Goal: Communication & Community: Ask a question

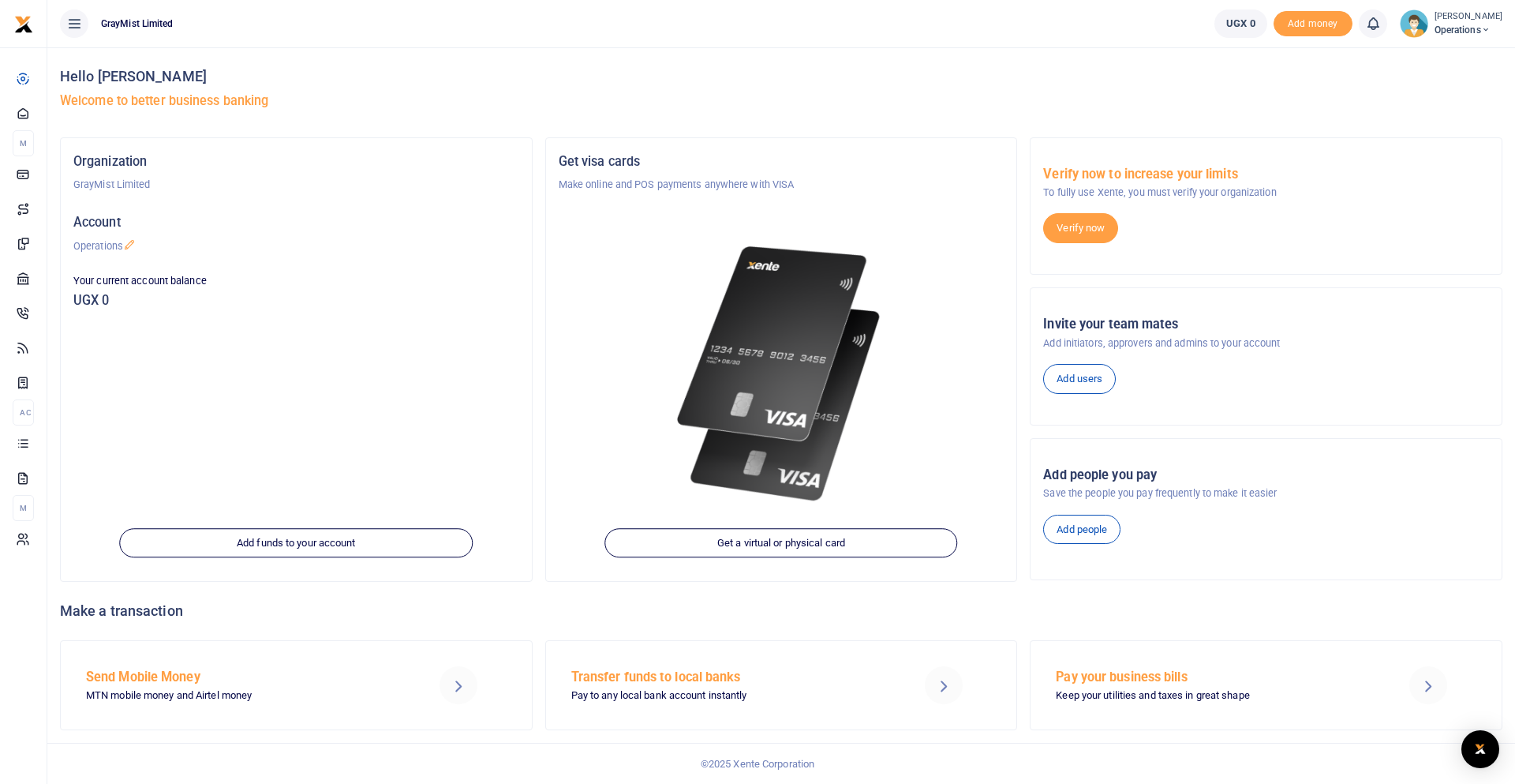
click at [1463, 21] on small "[PERSON_NAME]" at bounding box center [1469, 16] width 68 height 13
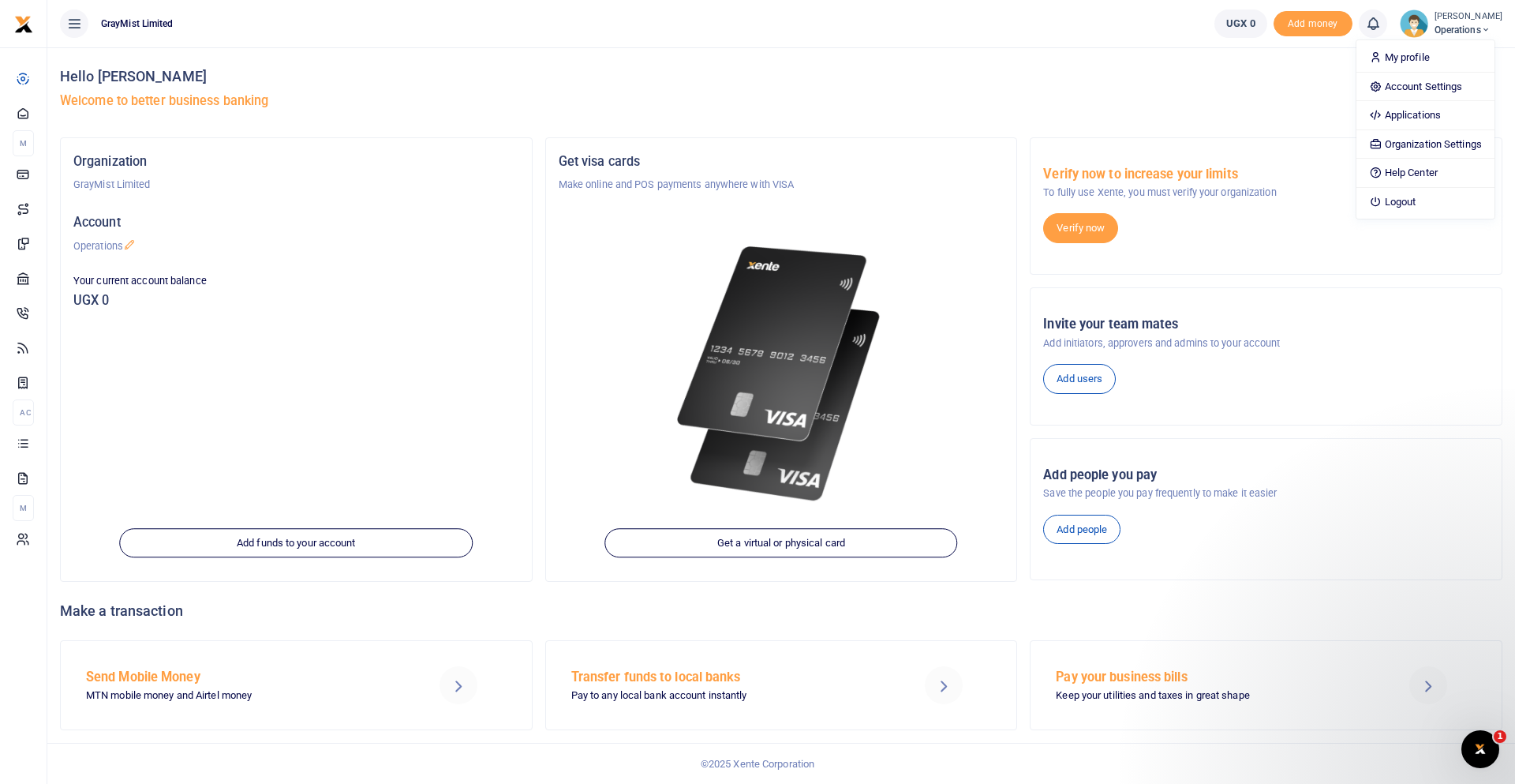
click at [1475, 751] on icon "Open Intercom Messenger" at bounding box center [1481, 749] width 26 height 26
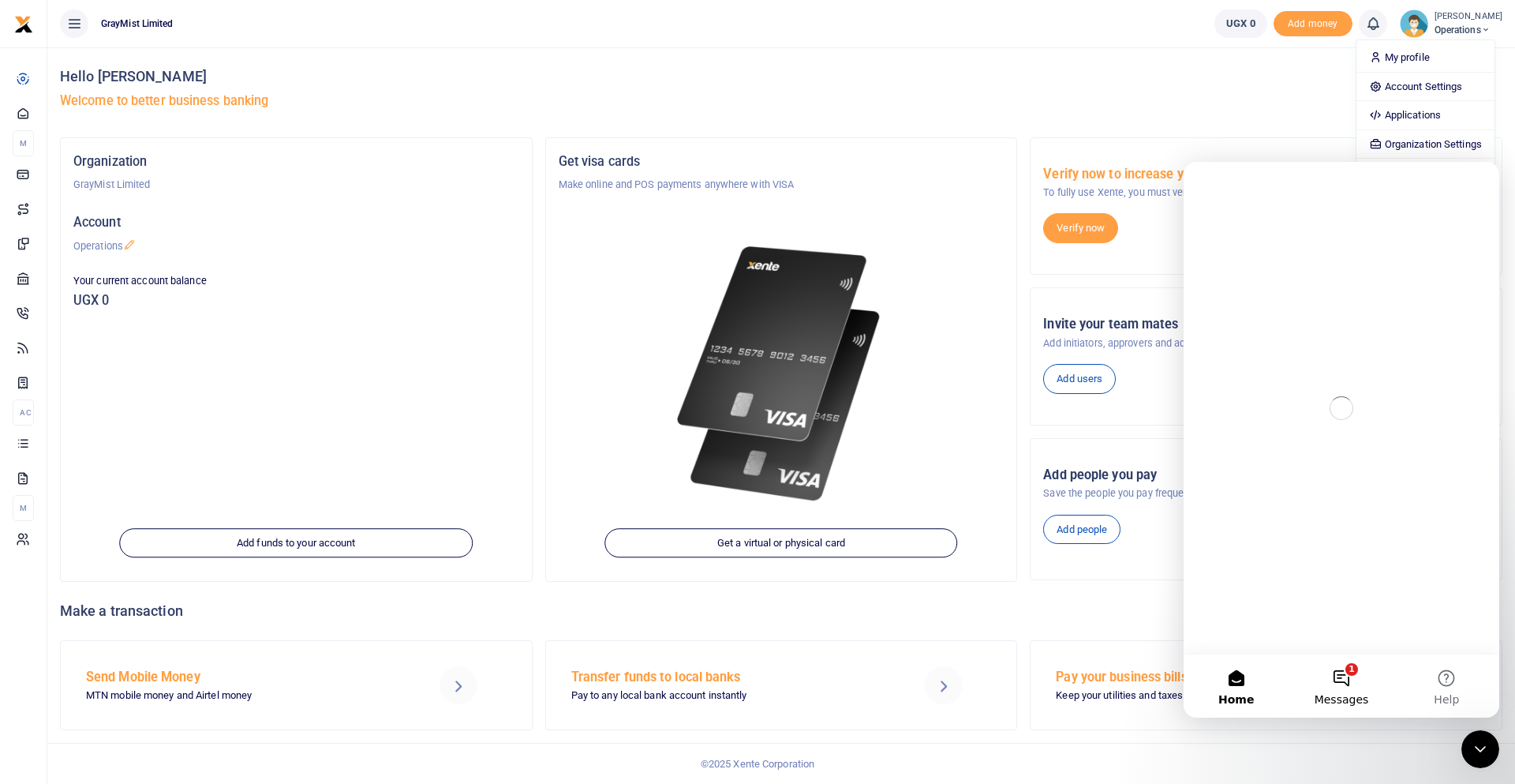
click at [1347, 680] on button "1 Messages" at bounding box center [1341, 686] width 105 height 63
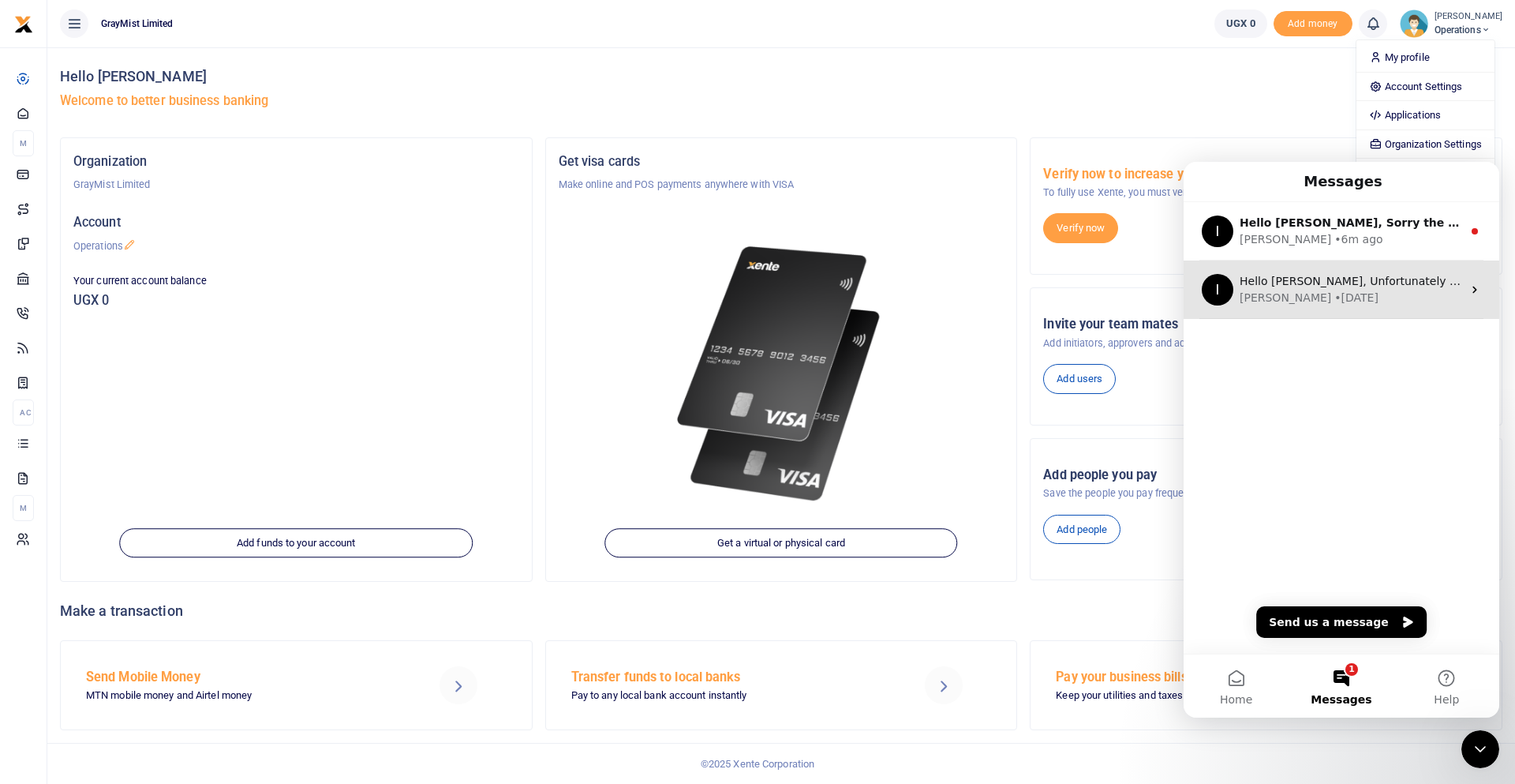
click at [1343, 289] on div "Hello [PERSON_NAME], Unfortunately that is not possible at the moment. we can o…" at bounding box center [1352, 281] width 223 height 16
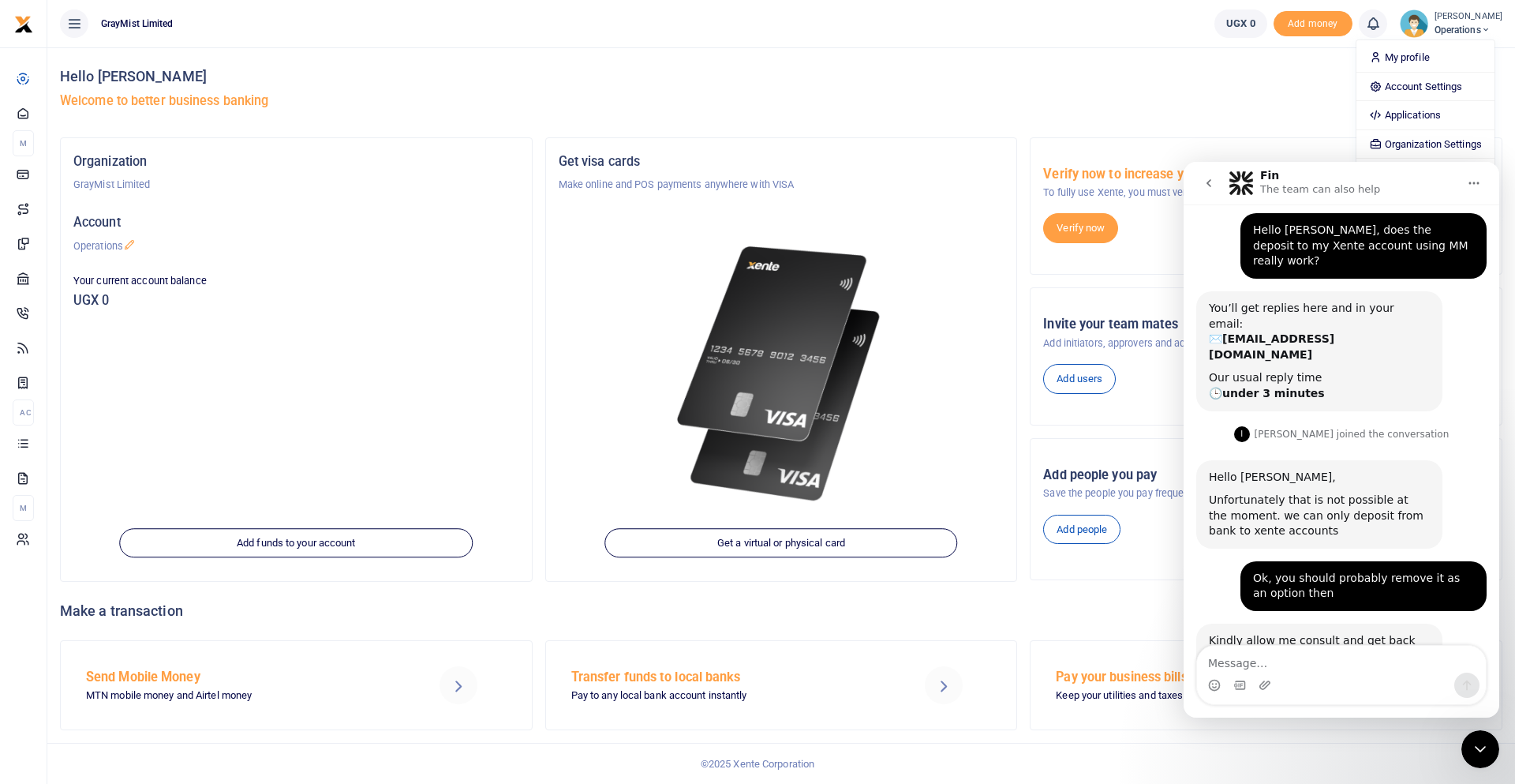
scroll to position [299, 0]
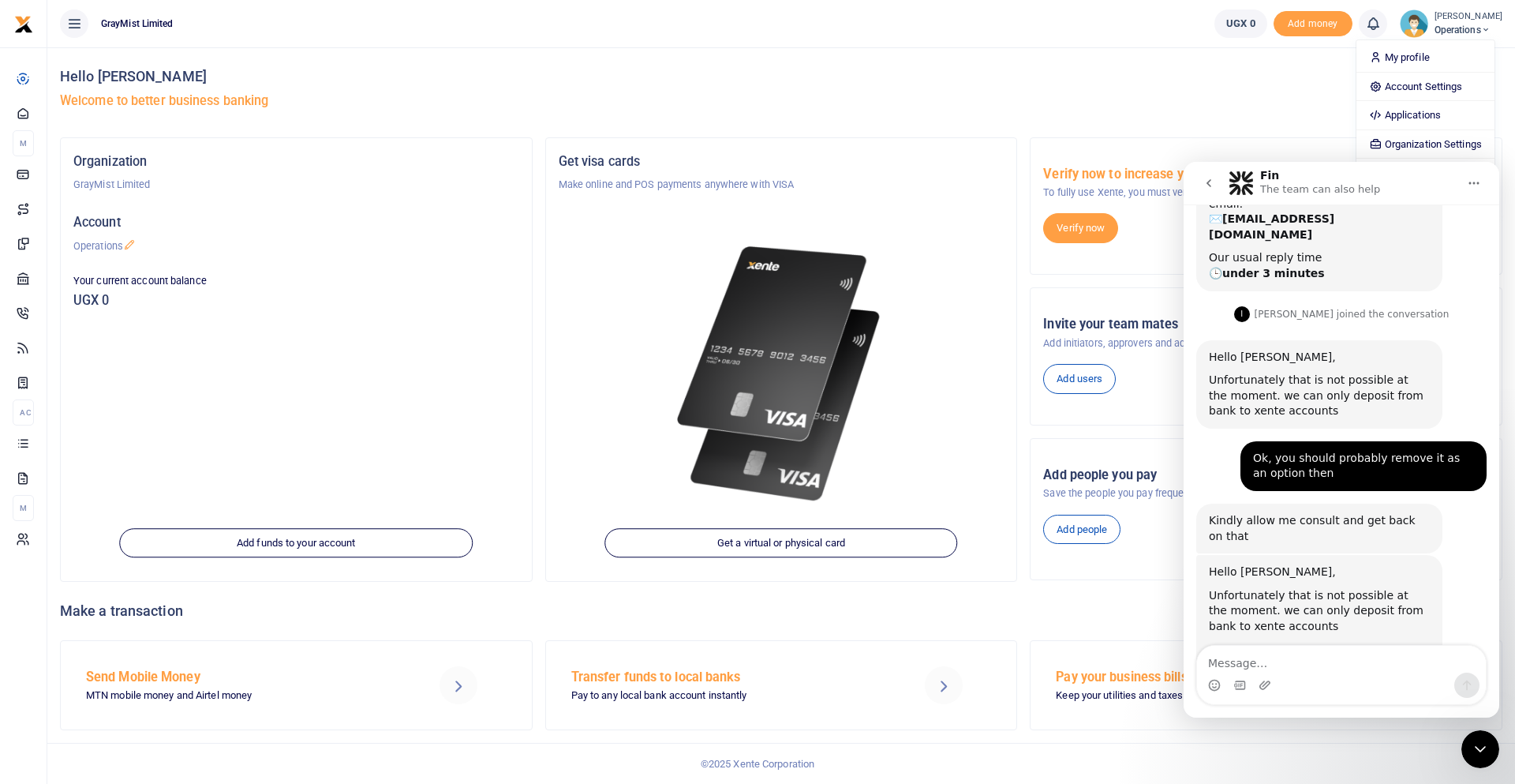
click at [1304, 661] on textarea "Message…" at bounding box center [1342, 659] width 289 height 27
type textarea "So what will happen to my money?"
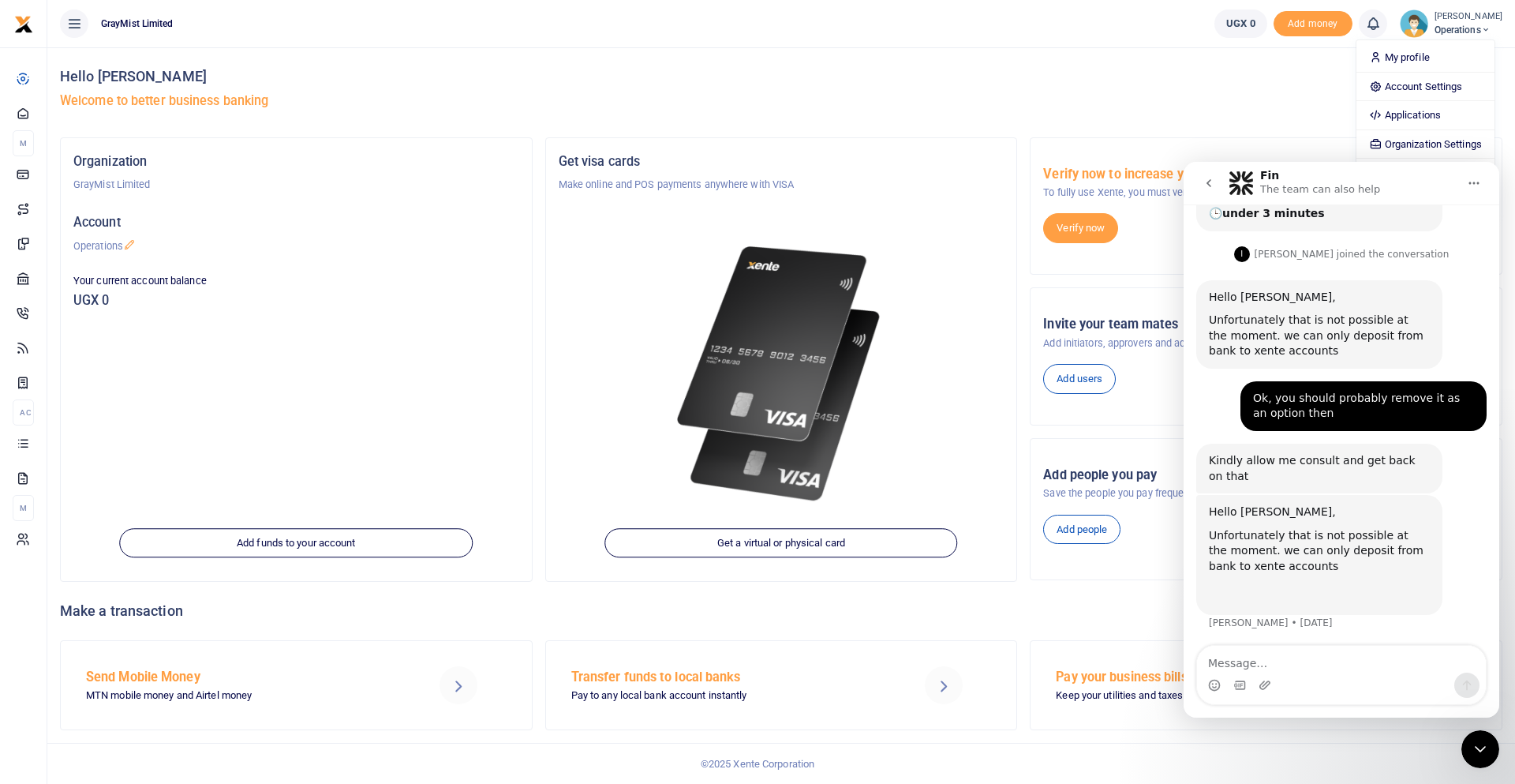
scroll to position [368, 0]
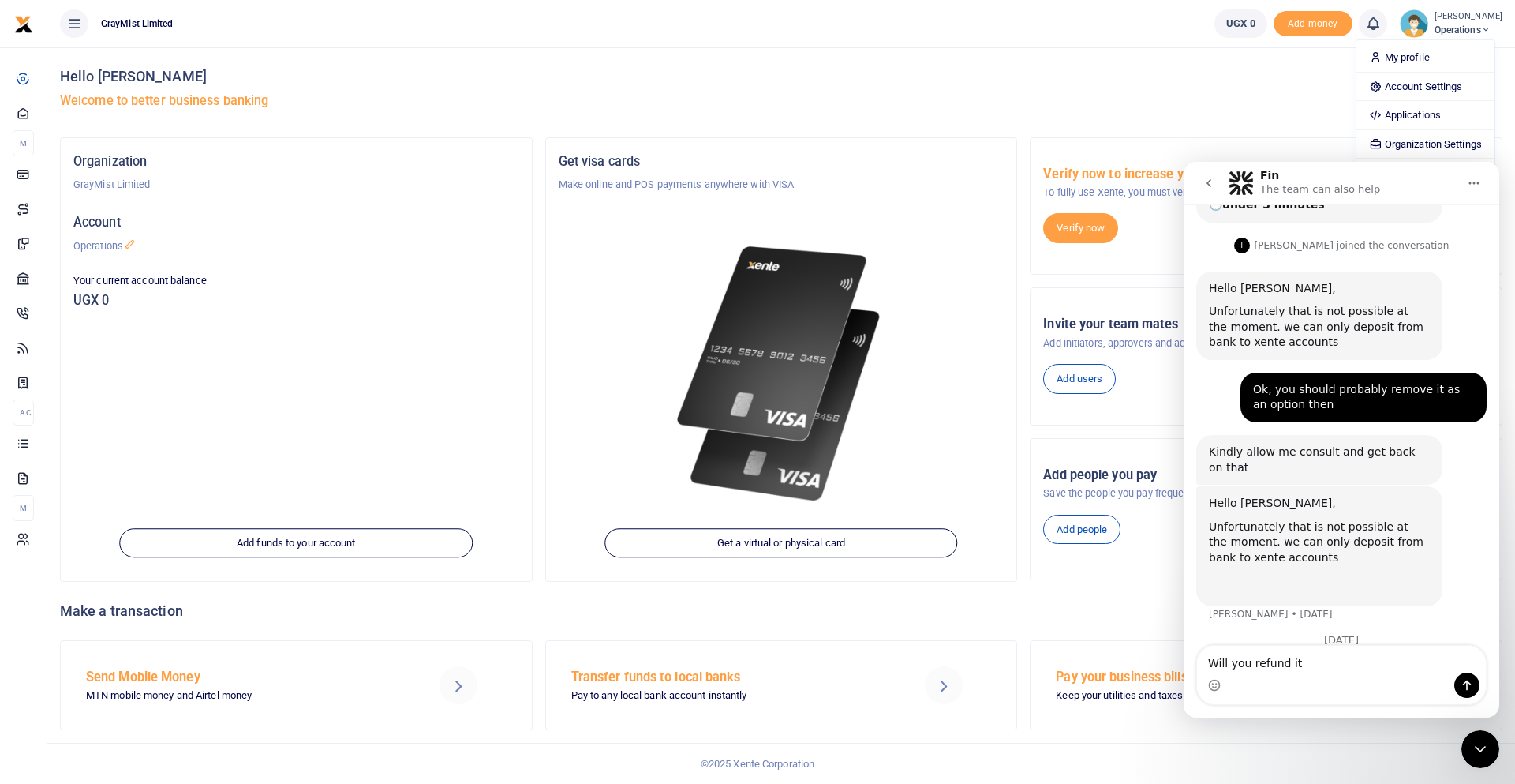
type textarea "Will you refund it?"
